Goal: Transaction & Acquisition: Download file/media

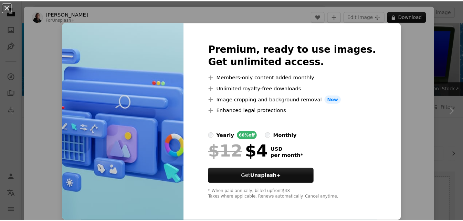
scroll to position [131, 0]
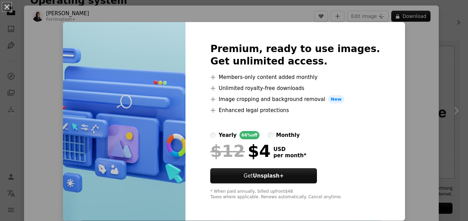
click at [422, 55] on div "An X shape Premium, ready to use images. Get unlimited access. A plus sign Memb…" at bounding box center [234, 110] width 468 height 221
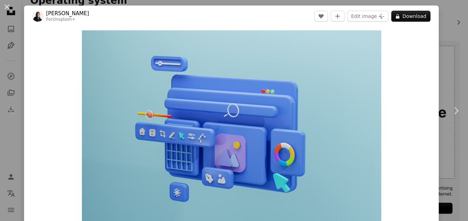
click at [439, 49] on div "An X shape Chevron left Chevron right [PERSON_NAME] For Unsplash+ A heart A plu…" at bounding box center [234, 110] width 468 height 221
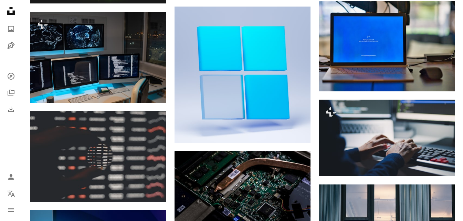
scroll to position [455, 0]
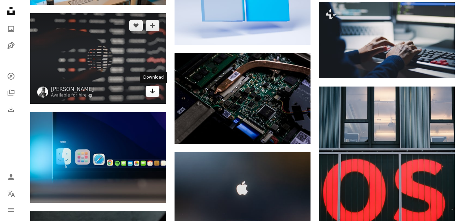
click at [153, 95] on icon "Arrow pointing down" at bounding box center [153, 91] width 6 height 8
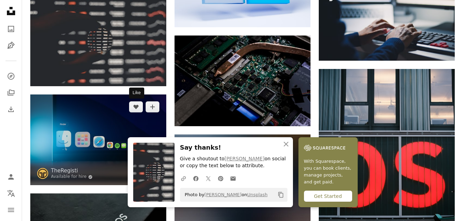
scroll to position [490, 0]
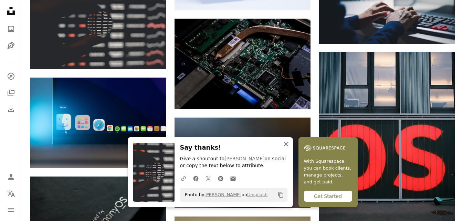
click at [289, 145] on icon "An X shape" at bounding box center [286, 144] width 8 height 8
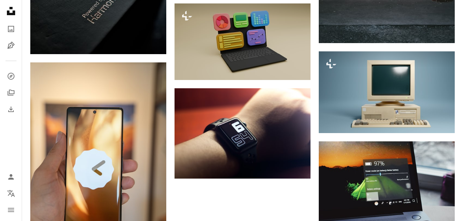
scroll to position [721, 0]
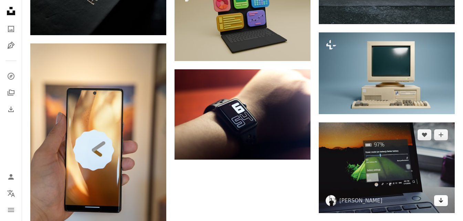
click at [442, 202] on icon "Arrow pointing down" at bounding box center [441, 200] width 6 height 8
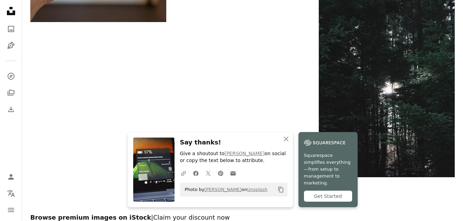
scroll to position [949, 0]
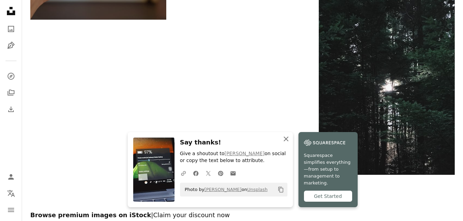
click at [286, 141] on icon "An X shape" at bounding box center [286, 139] width 8 height 8
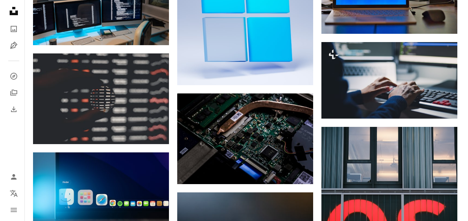
scroll to position [465, 0]
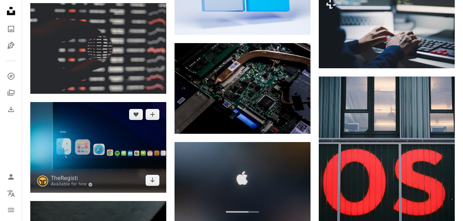
click at [118, 148] on img at bounding box center [98, 147] width 136 height 91
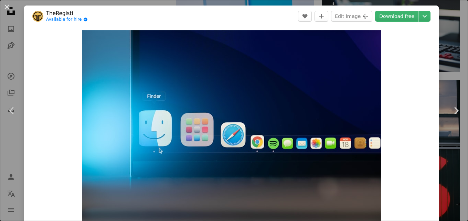
drag, startPoint x: 245, startPoint y: 88, endPoint x: 396, endPoint y: 100, distance: 151.6
click at [396, 100] on div "Zoom in" at bounding box center [231, 130] width 415 height 206
drag, startPoint x: 221, startPoint y: 110, endPoint x: 377, endPoint y: 121, distance: 156.6
click at [377, 121] on img "Zoom in on this image" at bounding box center [231, 130] width 299 height 200
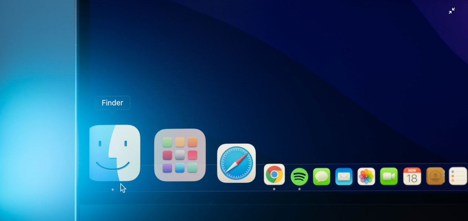
scroll to position [42, 0]
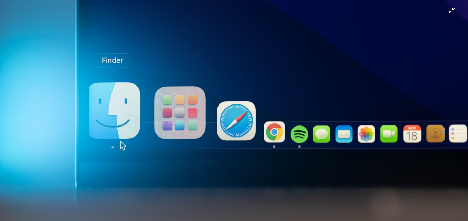
click at [303, 127] on img "Zoom out on this image" at bounding box center [234, 113] width 469 height 312
